Goal: Task Accomplishment & Management: Use online tool/utility

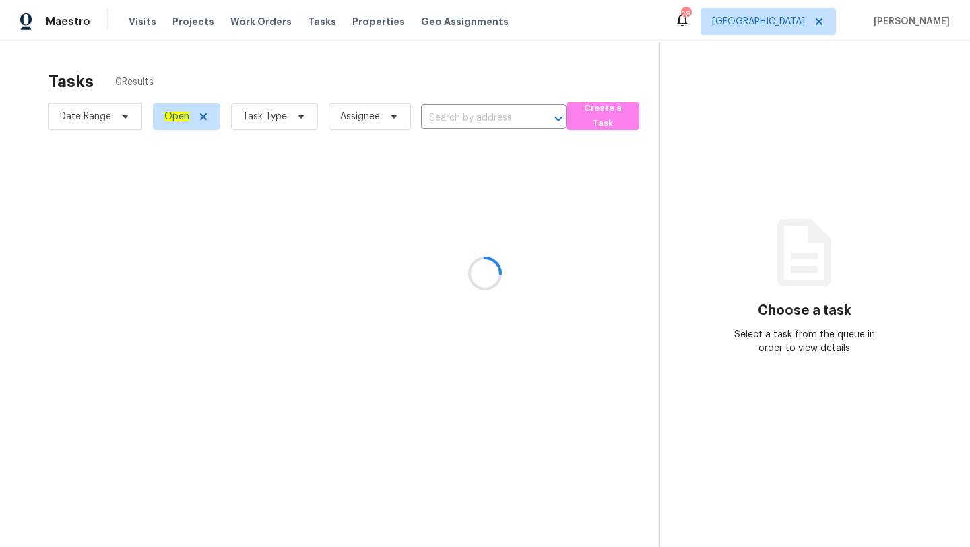
click at [293, 106] on div at bounding box center [485, 273] width 970 height 547
click at [289, 123] on div at bounding box center [485, 273] width 970 height 547
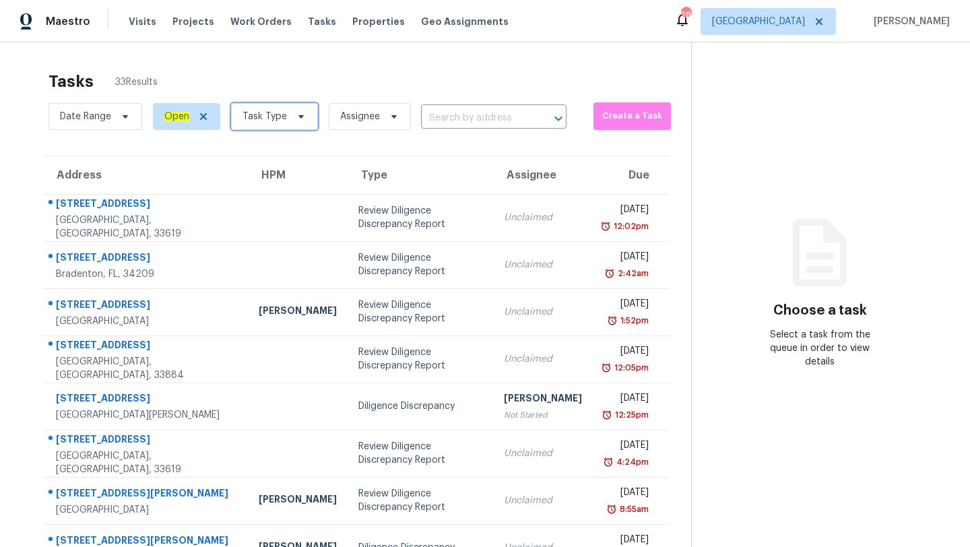
click at [289, 123] on span "Task Type" at bounding box center [274, 116] width 87 height 27
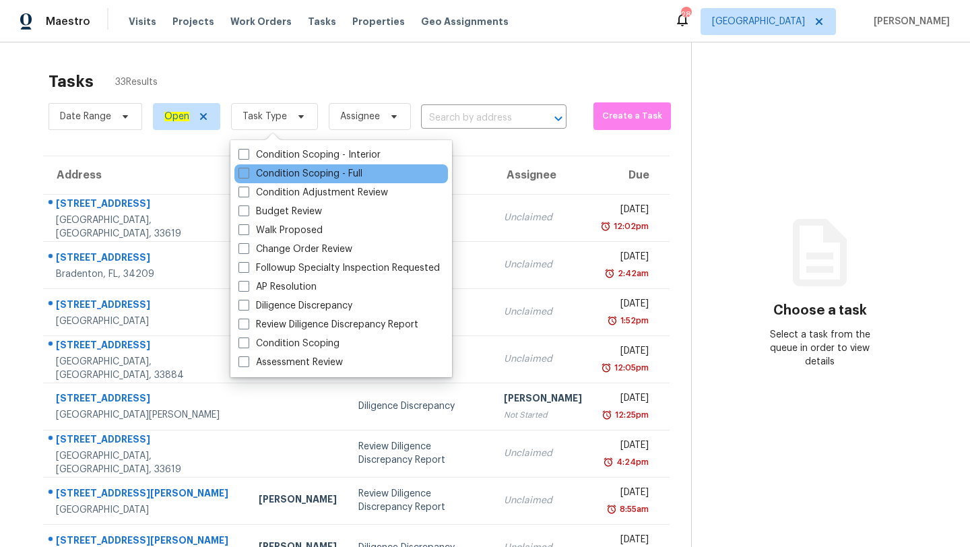
click at [287, 166] on div "Condition Scoping - Full" at bounding box center [342, 173] width 214 height 19
click at [281, 166] on div "Condition Scoping - Full" at bounding box center [342, 173] width 214 height 19
click at [254, 175] on label "Condition Scoping - Full" at bounding box center [301, 173] width 124 height 13
click at [247, 175] on input "Condition Scoping - Full" at bounding box center [243, 171] width 9 height 9
checkbox input "true"
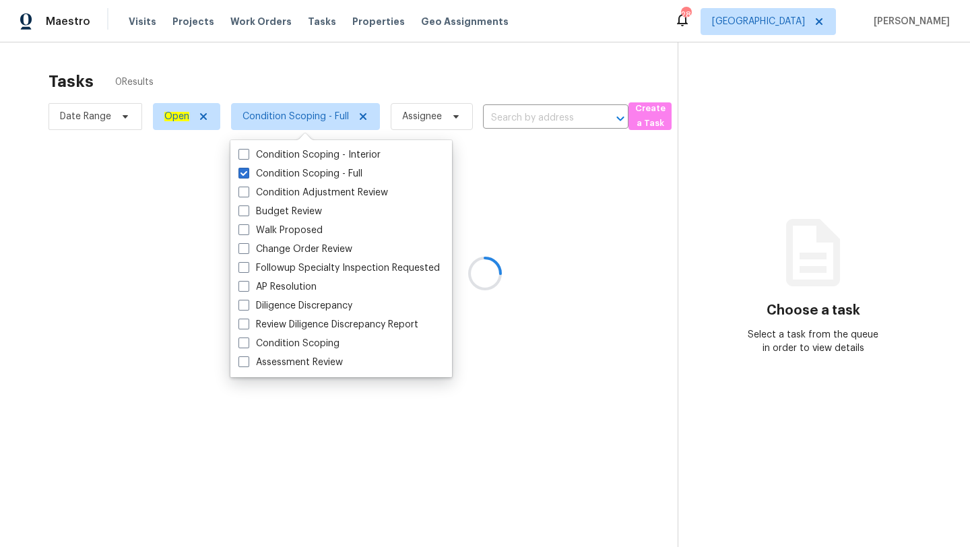
click at [364, 73] on div at bounding box center [485, 273] width 970 height 547
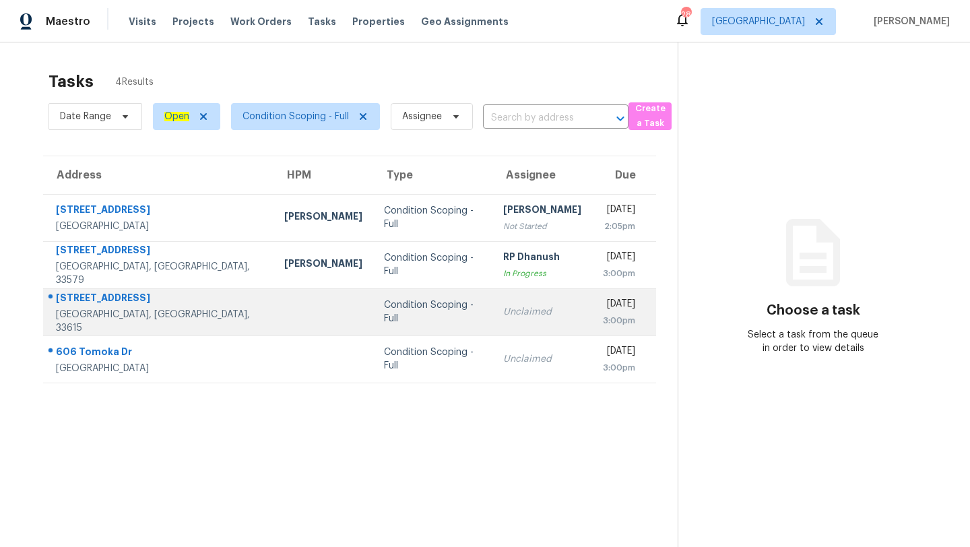
click at [503, 309] on div "Unclaimed" at bounding box center [542, 311] width 78 height 13
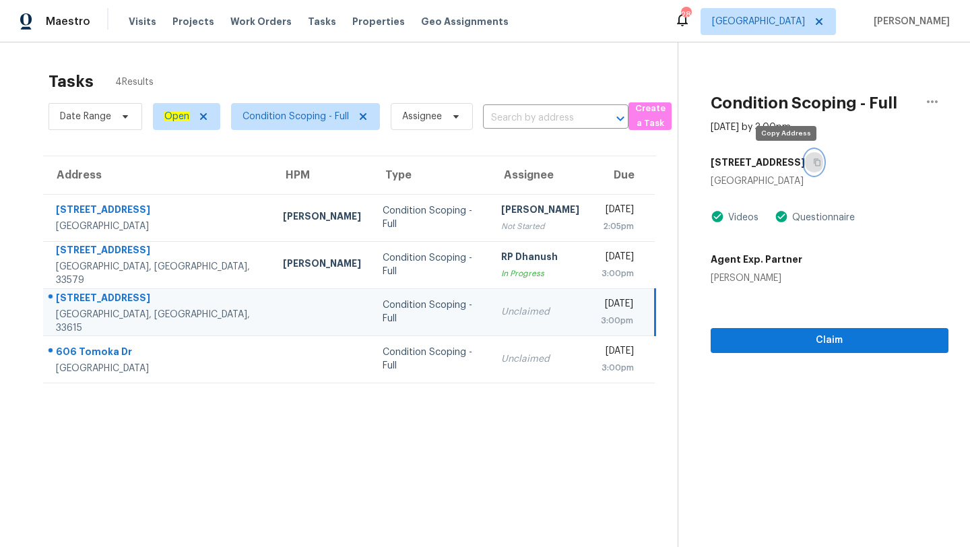
click at [805, 159] on button "button" at bounding box center [814, 162] width 18 height 24
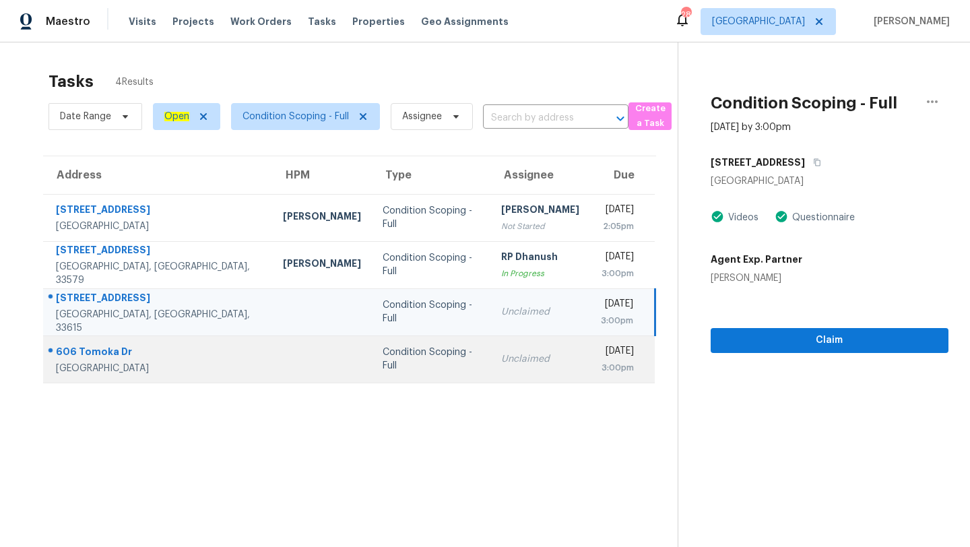
click at [503, 338] on td "Unclaimed" at bounding box center [541, 359] width 100 height 47
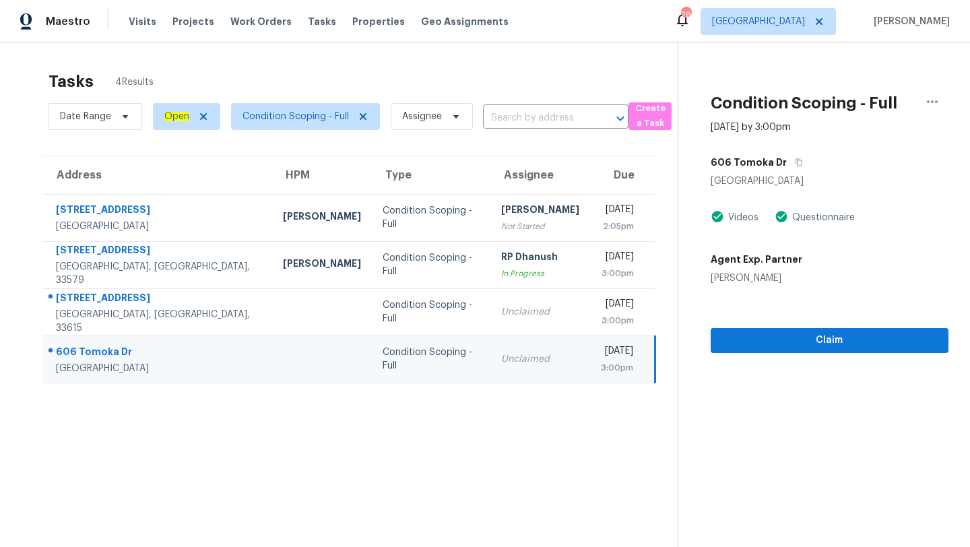
click at [799, 164] on div "606 Tomoka Dr" at bounding box center [830, 162] width 238 height 24
click at [795, 163] on icon "button" at bounding box center [799, 162] width 8 height 8
click at [805, 18] on span "[GEOGRAPHIC_DATA]" at bounding box center [758, 21] width 93 height 13
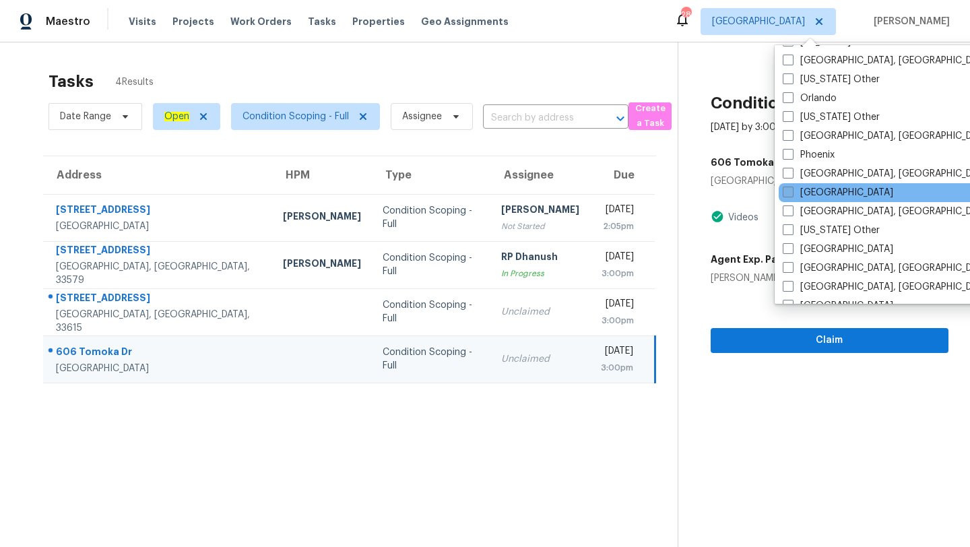
scroll to position [1524, 0]
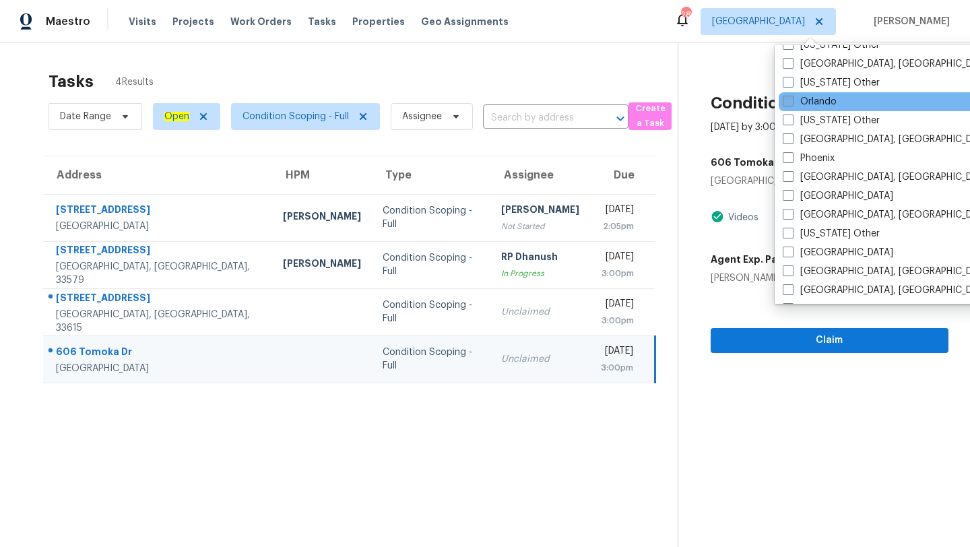
click at [803, 105] on label "Orlando" at bounding box center [810, 101] width 54 height 13
click at [792, 104] on input "Orlando" at bounding box center [787, 99] width 9 height 9
checkbox input "true"
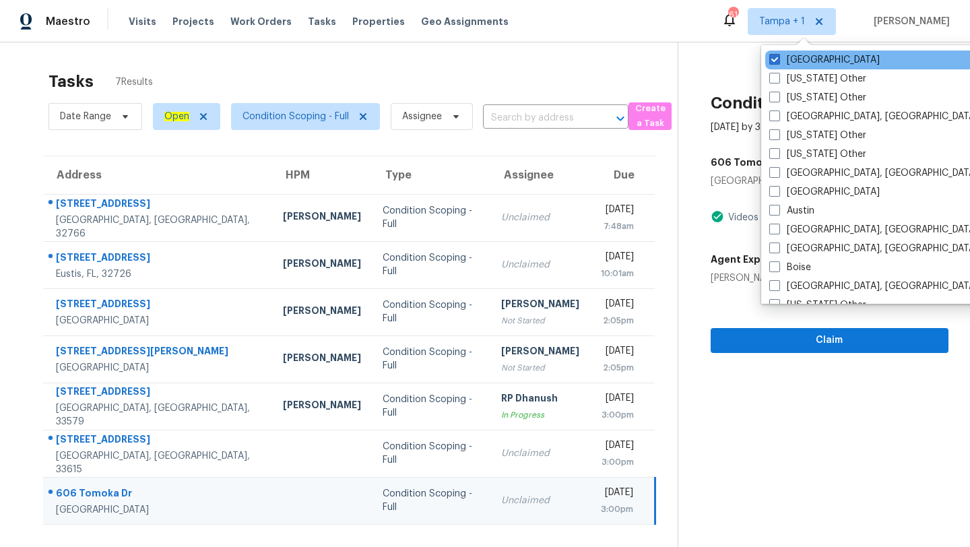
click at [786, 52] on div "[GEOGRAPHIC_DATA]" at bounding box center [902, 60] width 272 height 19
click at [786, 54] on label "[GEOGRAPHIC_DATA]" at bounding box center [825, 59] width 111 height 13
click at [778, 54] on input "[GEOGRAPHIC_DATA]" at bounding box center [774, 57] width 9 height 9
checkbox input "false"
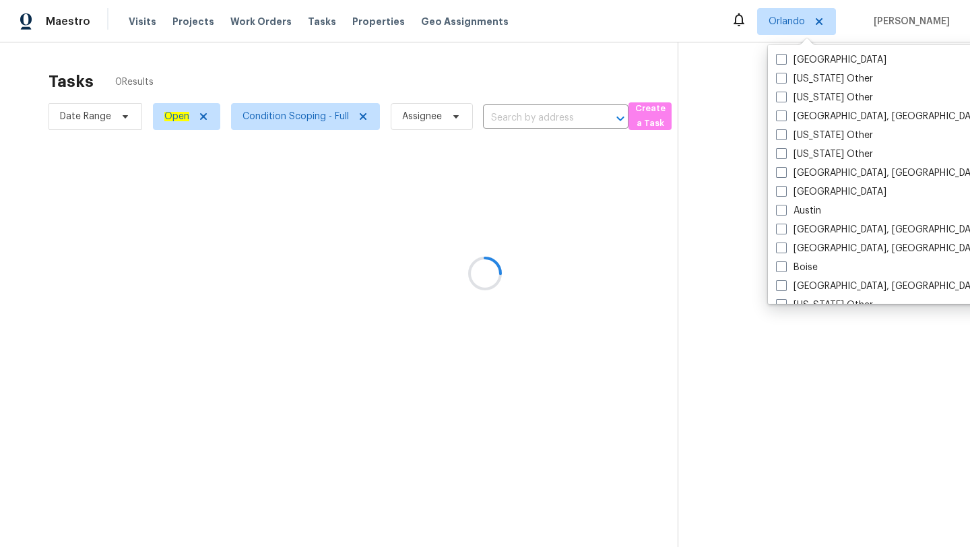
click at [559, 57] on div at bounding box center [485, 273] width 970 height 547
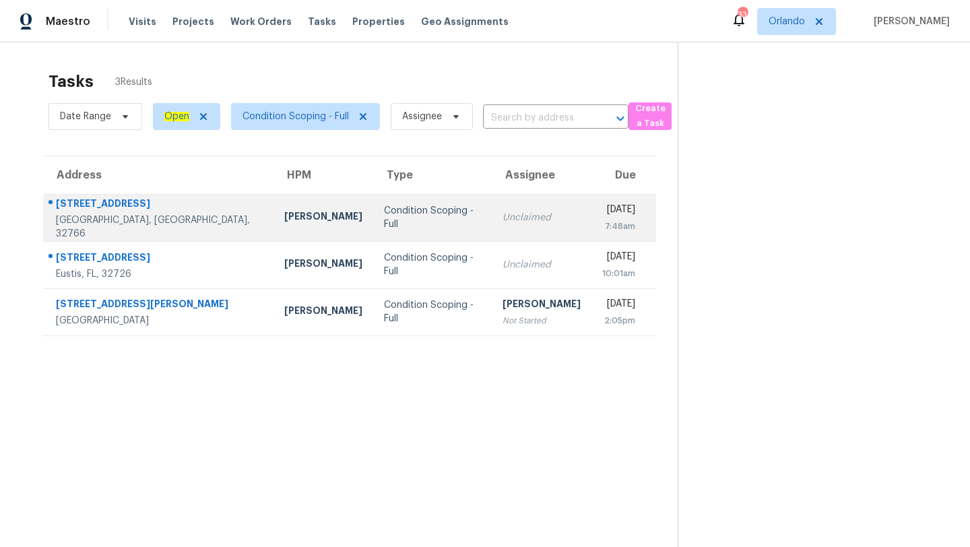
click at [592, 228] on td "[DATE] 7:48am" at bounding box center [624, 217] width 65 height 47
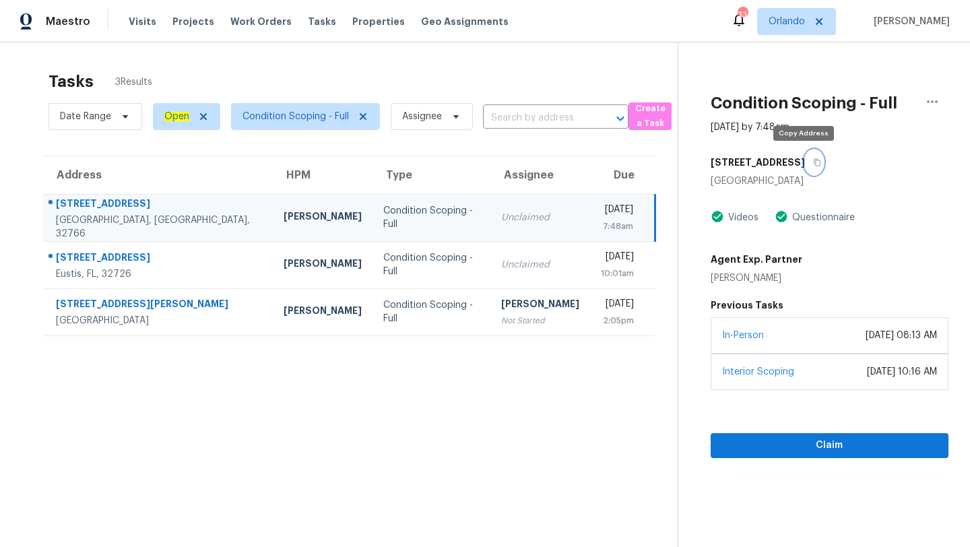
click at [813, 161] on icon "button" at bounding box center [817, 162] width 8 height 8
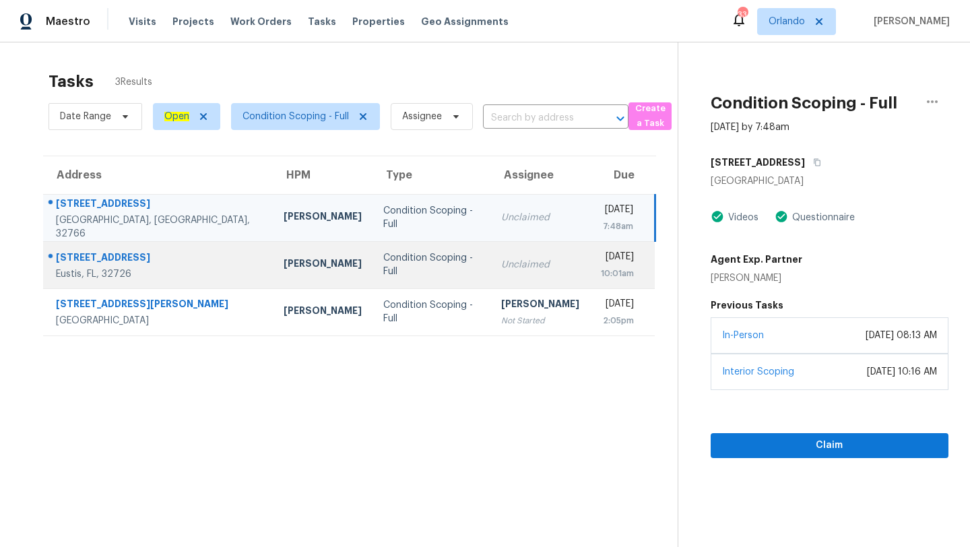
click at [493, 282] on td "Unclaimed" at bounding box center [541, 264] width 100 height 47
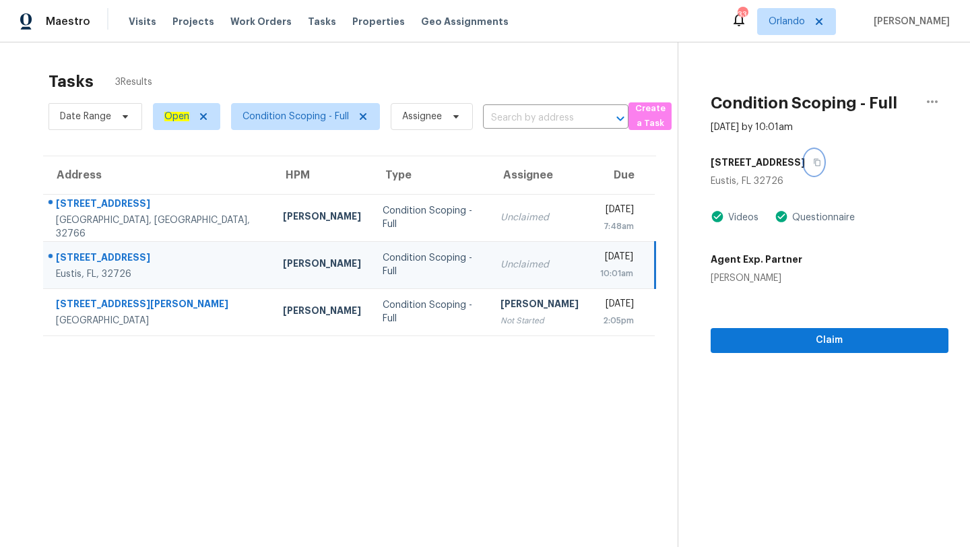
click at [813, 160] on icon "button" at bounding box center [817, 162] width 8 height 8
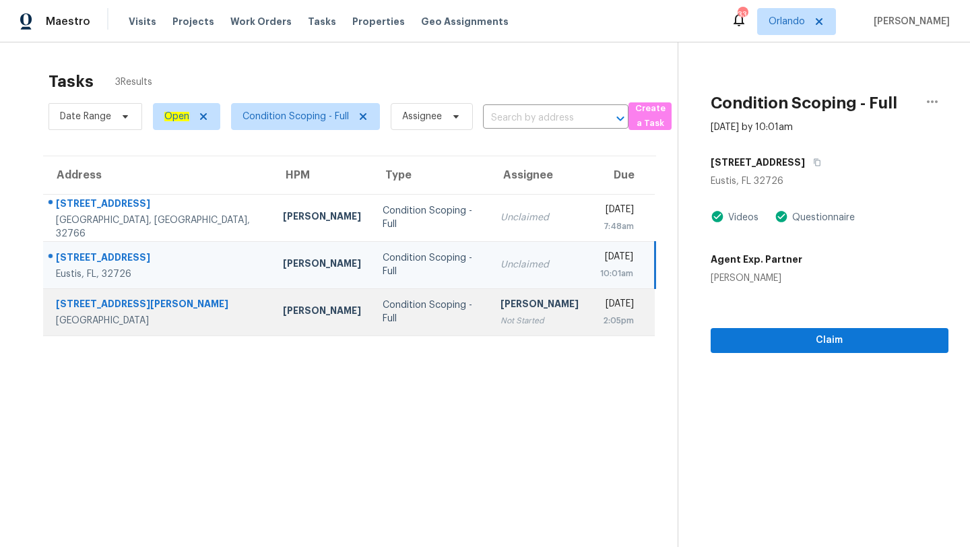
click at [490, 298] on td "[PERSON_NAME] Not Started" at bounding box center [540, 311] width 100 height 47
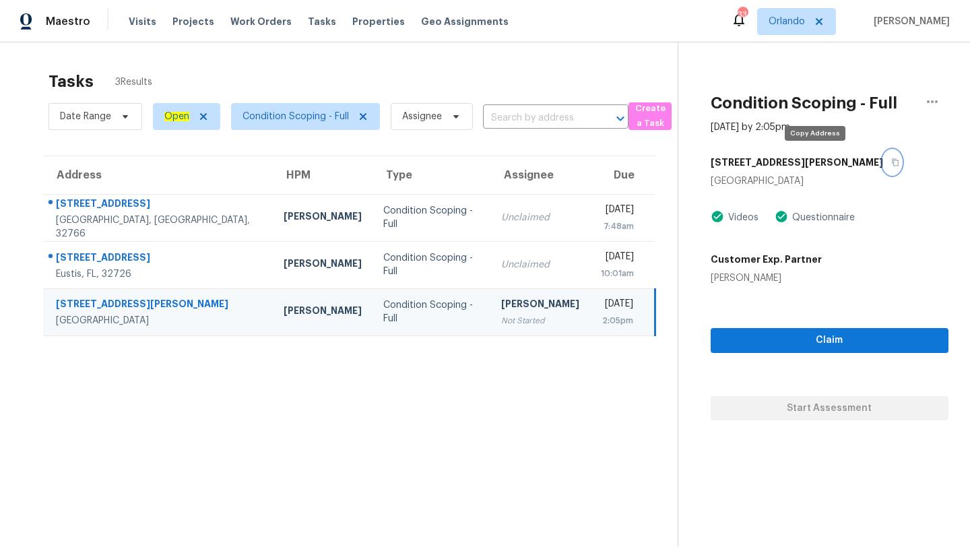
click at [892, 159] on icon "button" at bounding box center [896, 162] width 8 height 8
click at [793, 24] on span "Orlando" at bounding box center [787, 21] width 36 height 13
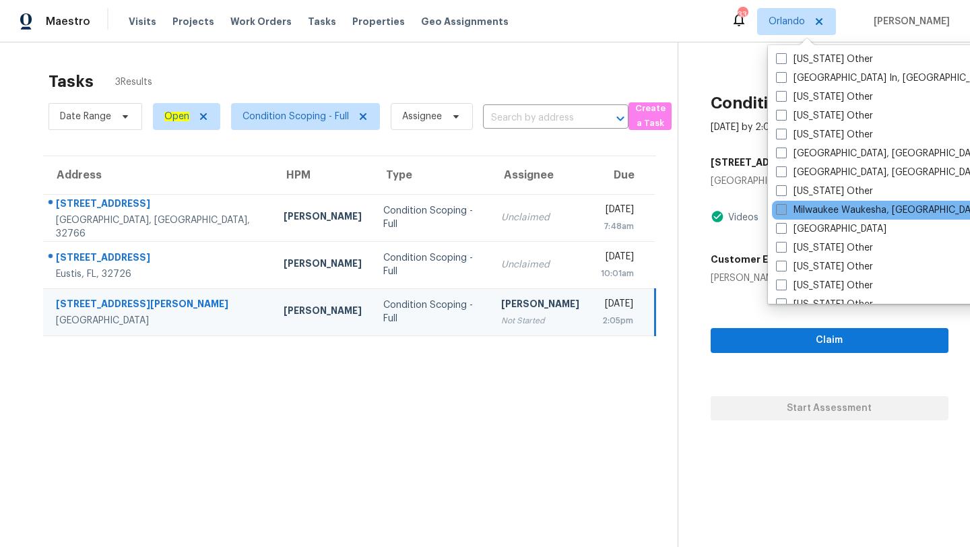
scroll to position [998, 0]
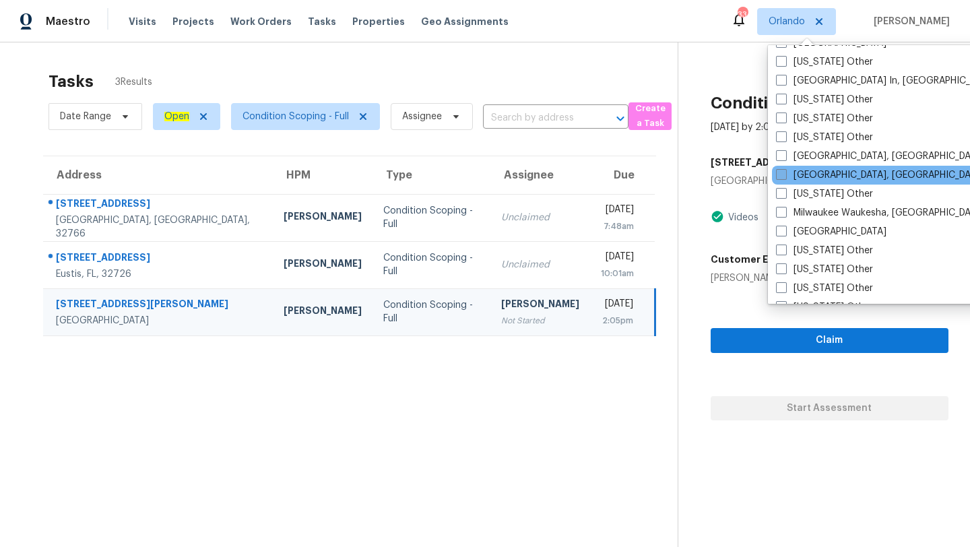
click at [782, 172] on span at bounding box center [781, 174] width 11 height 11
click at [782, 172] on input "[GEOGRAPHIC_DATA], [GEOGRAPHIC_DATA]" at bounding box center [780, 172] width 9 height 9
checkbox input "true"
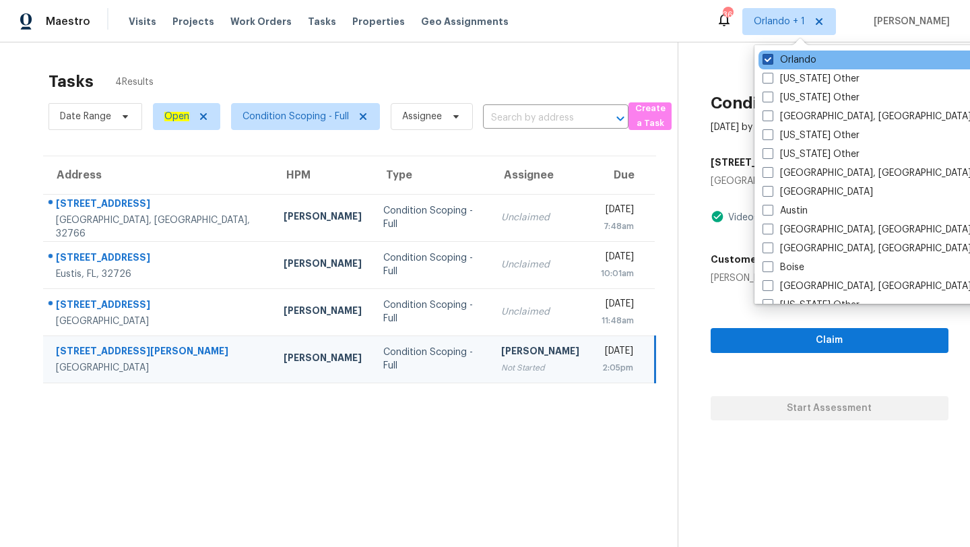
click at [768, 62] on span at bounding box center [768, 59] width 11 height 11
click at [768, 62] on input "Orlando" at bounding box center [767, 57] width 9 height 9
checkbox input "false"
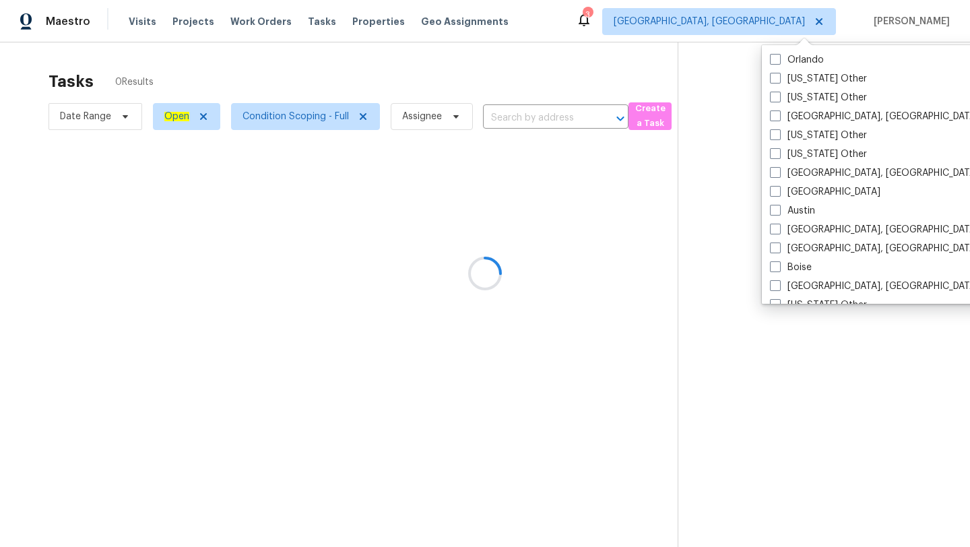
click at [558, 67] on div at bounding box center [485, 273] width 970 height 547
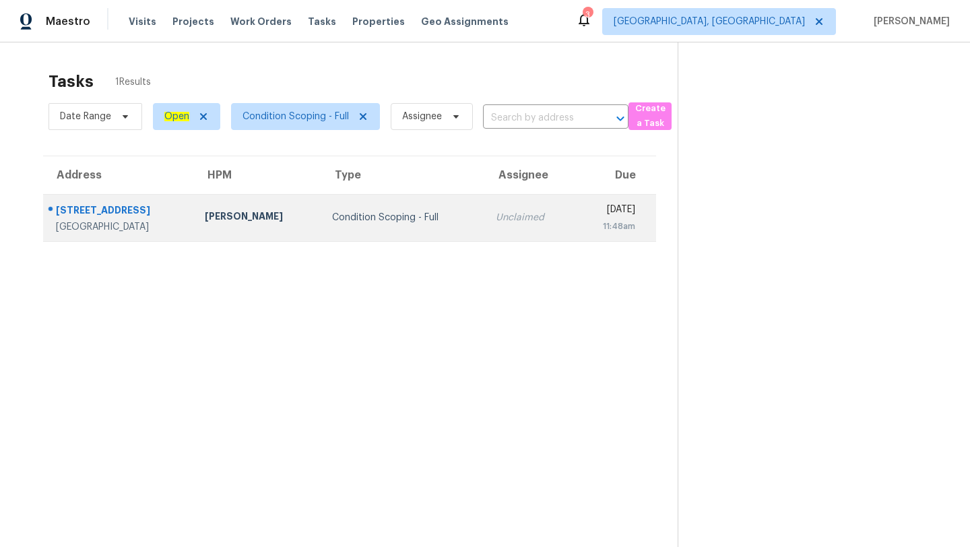
click at [507, 198] on td "Unclaimed" at bounding box center [530, 217] width 90 height 47
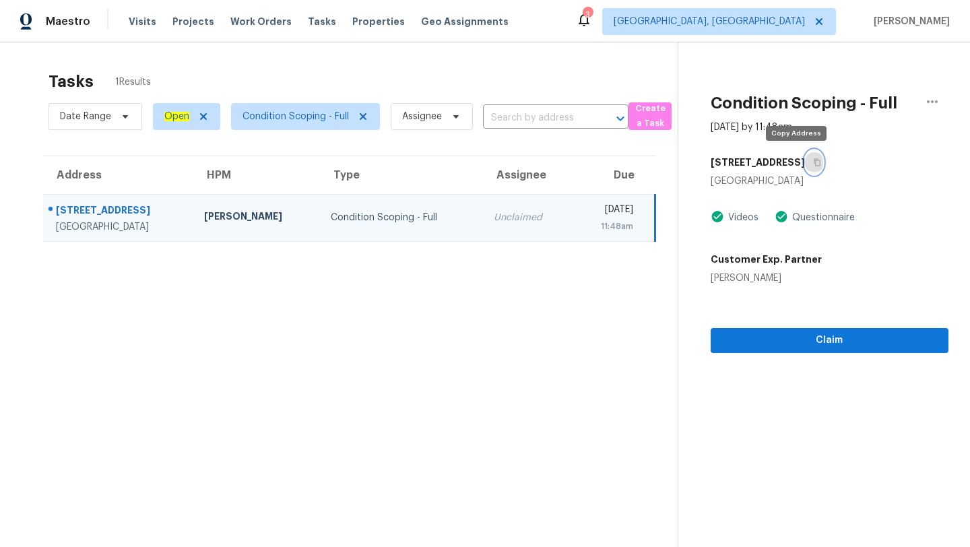
click at [805, 168] on button "button" at bounding box center [814, 162] width 18 height 24
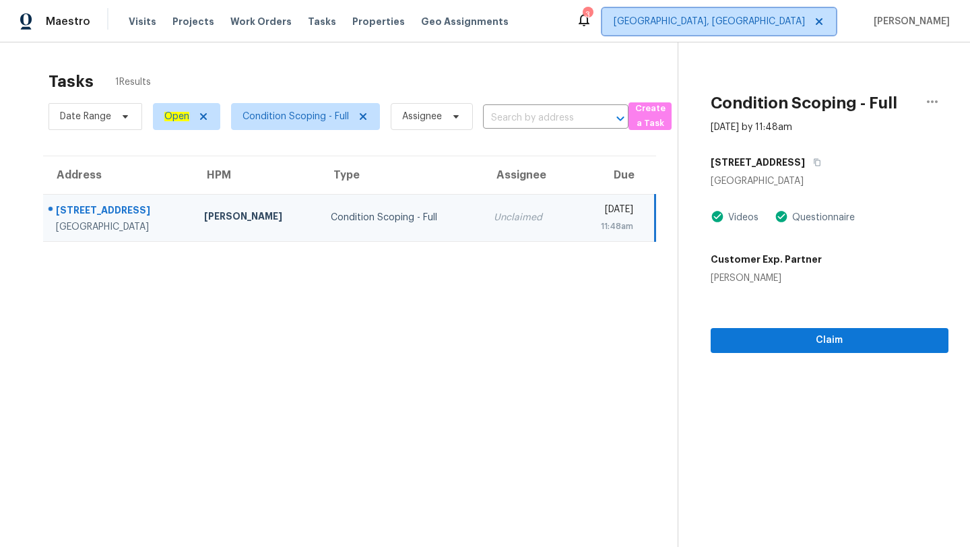
click at [776, 15] on span "[GEOGRAPHIC_DATA], [GEOGRAPHIC_DATA]" at bounding box center [709, 21] width 191 height 13
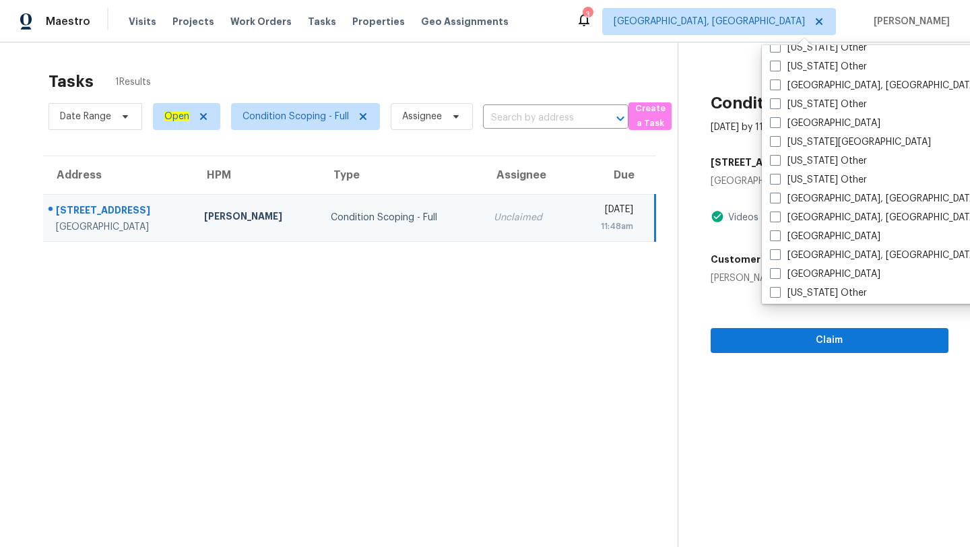
scroll to position [764, 0]
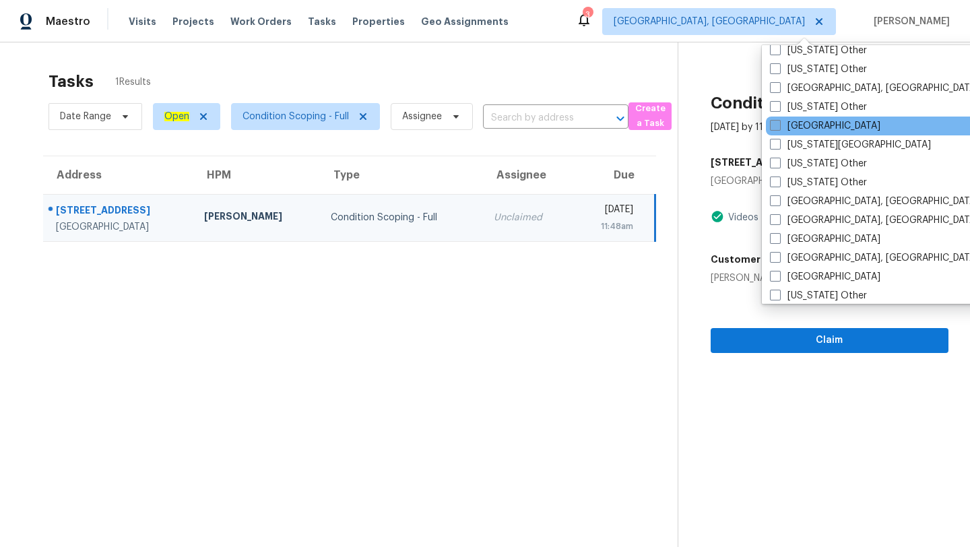
click at [798, 129] on label "[GEOGRAPHIC_DATA]" at bounding box center [825, 125] width 111 height 13
click at [779, 128] on input "[GEOGRAPHIC_DATA]" at bounding box center [774, 123] width 9 height 9
checkbox input "true"
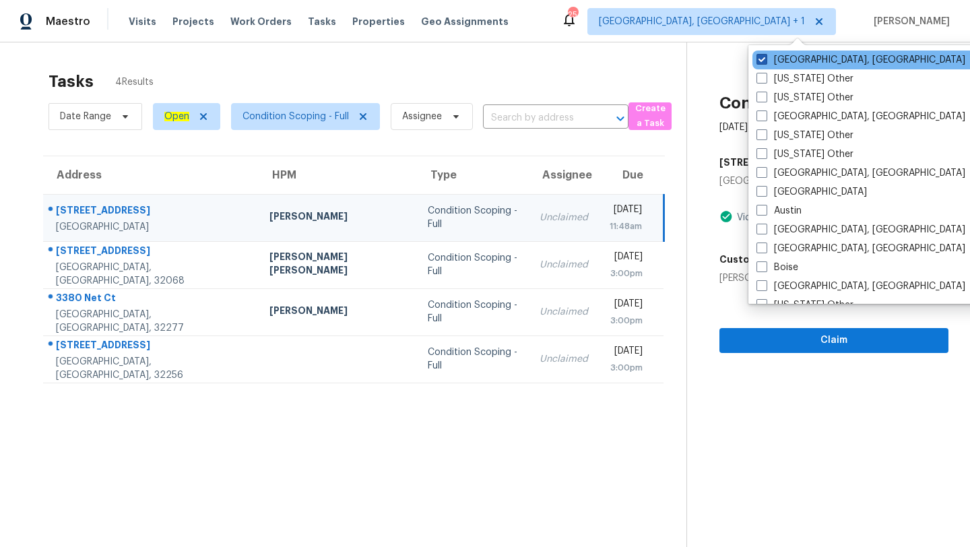
click at [772, 60] on label "[GEOGRAPHIC_DATA], [GEOGRAPHIC_DATA]" at bounding box center [861, 59] width 209 height 13
click at [766, 60] on input "[GEOGRAPHIC_DATA], [GEOGRAPHIC_DATA]" at bounding box center [761, 57] width 9 height 9
checkbox input "false"
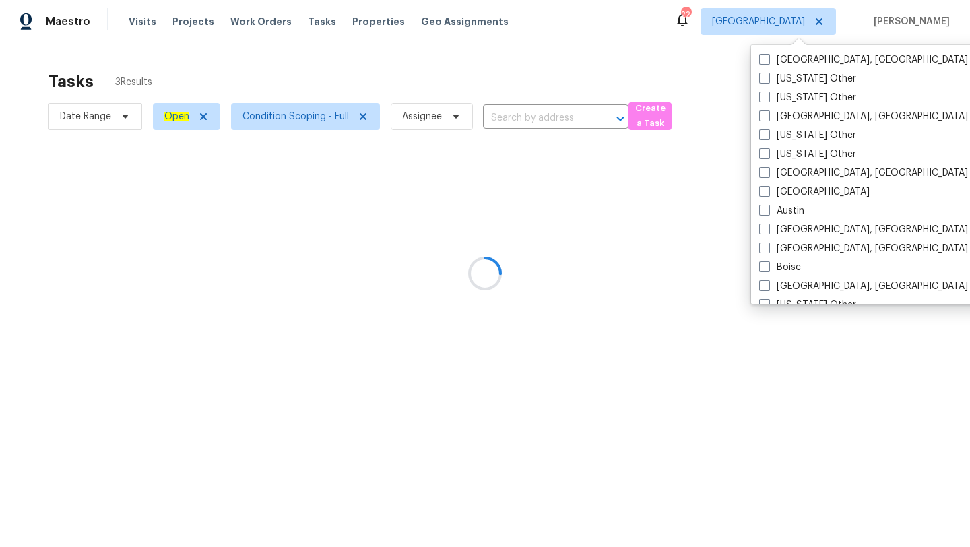
click at [379, 82] on div at bounding box center [485, 273] width 970 height 547
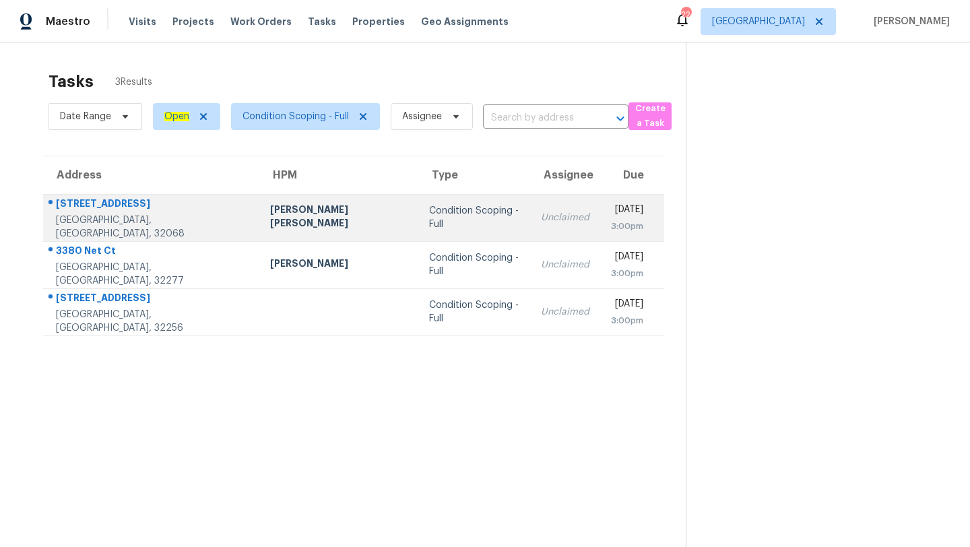
click at [419, 230] on td "Condition Scoping - Full" at bounding box center [475, 217] width 112 height 47
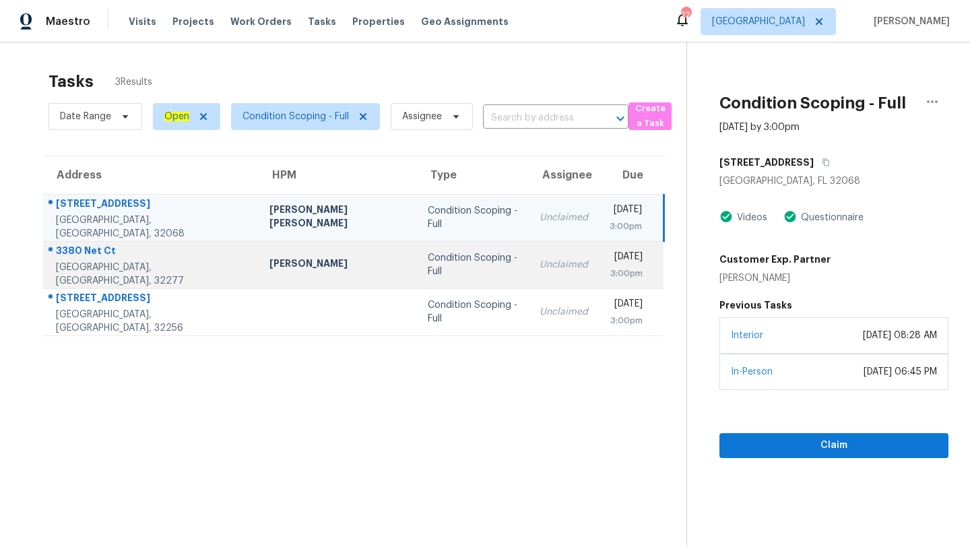
click at [447, 260] on div "Condition Scoping - Full" at bounding box center [473, 264] width 90 height 27
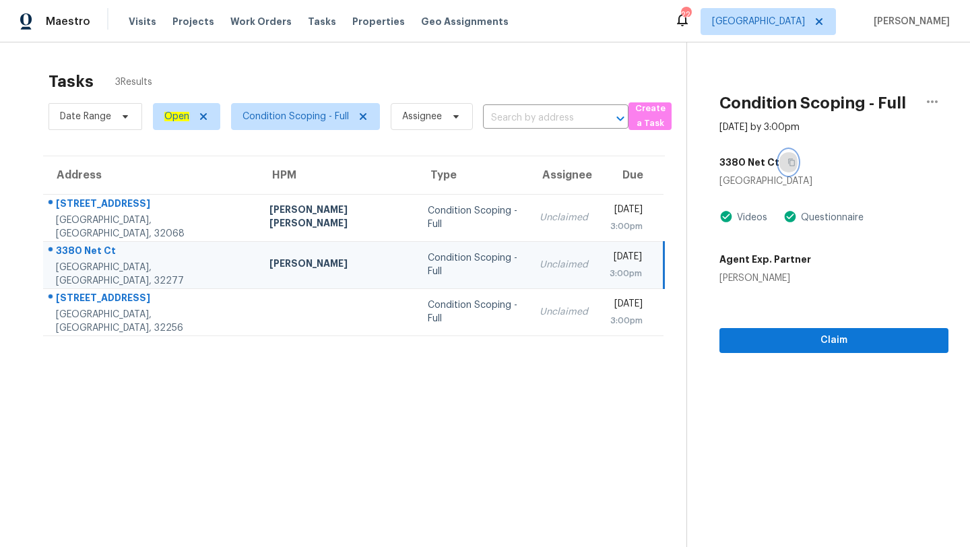
click at [788, 162] on icon "button" at bounding box center [792, 162] width 8 height 8
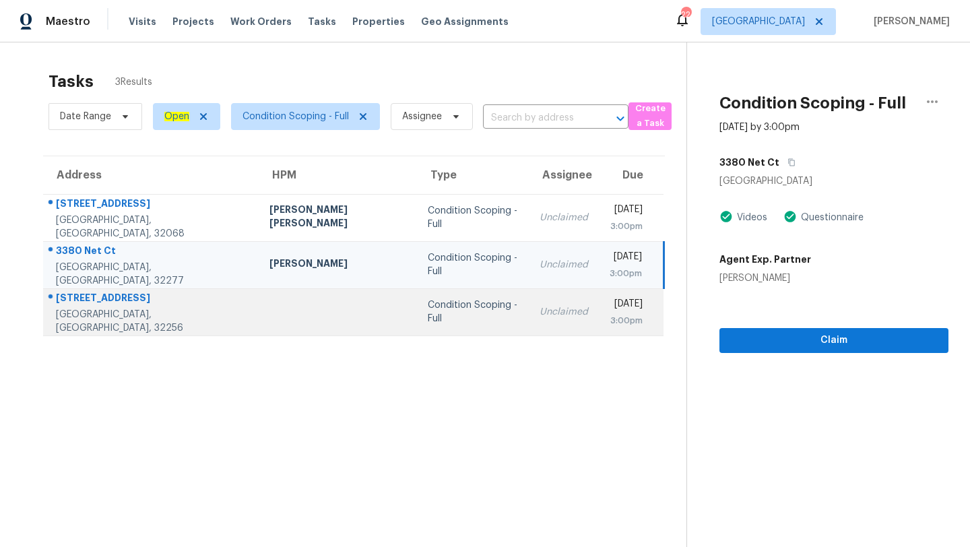
click at [529, 321] on td "Unclaimed" at bounding box center [564, 311] width 70 height 47
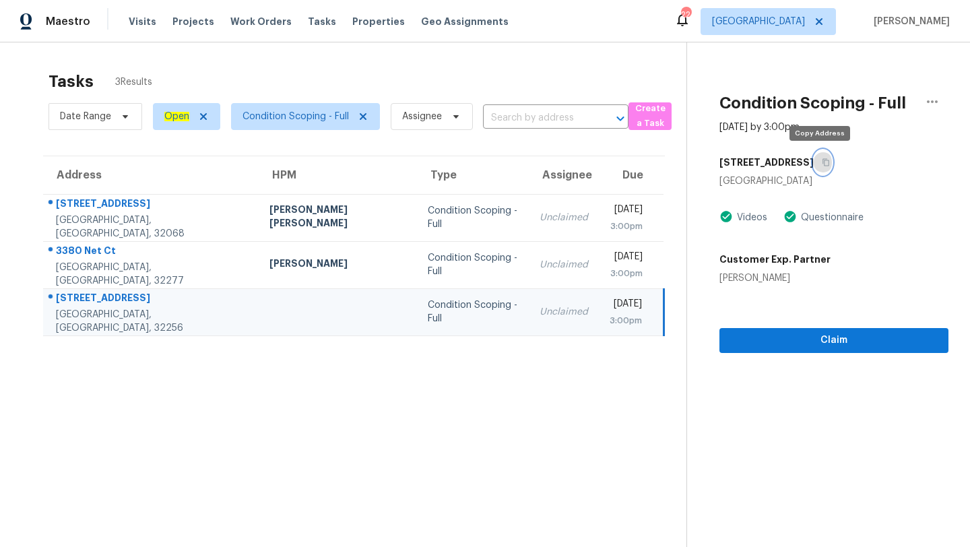
click at [815, 156] on button "button" at bounding box center [823, 162] width 18 height 24
